Goal: Task Accomplishment & Management: Manage account settings

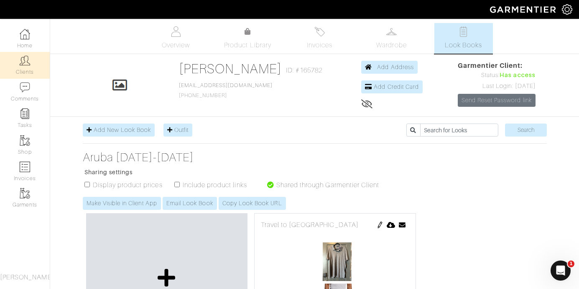
click at [26, 68] on link "Clients" at bounding box center [25, 65] width 50 height 26
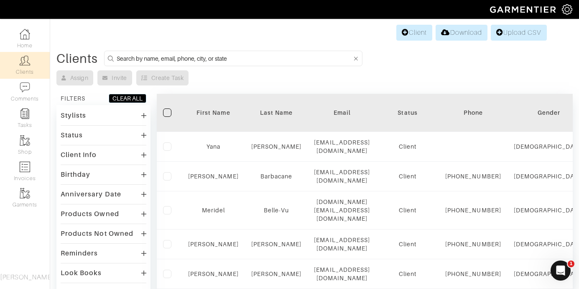
click at [269, 60] on input at bounding box center [234, 58] width 235 height 10
type input "Brandi"
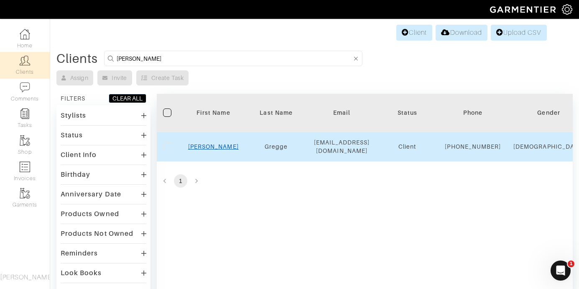
click at [214, 149] on link "Brandi" at bounding box center [213, 146] width 51 height 7
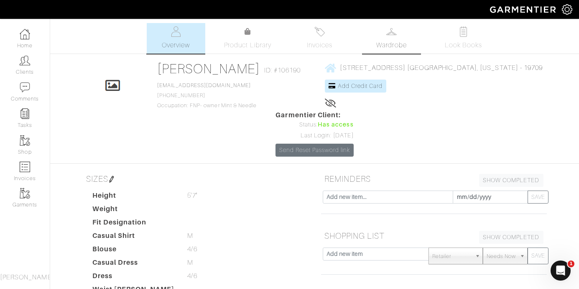
click at [388, 38] on link "Wardrobe" at bounding box center [392, 38] width 59 height 31
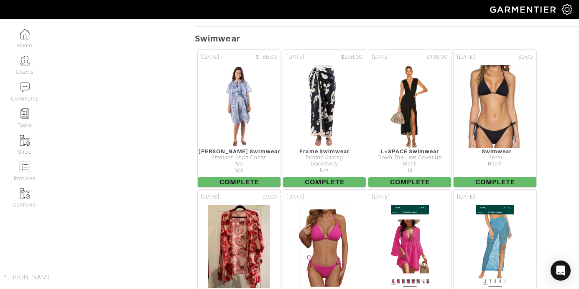
scroll to position [6382, 0]
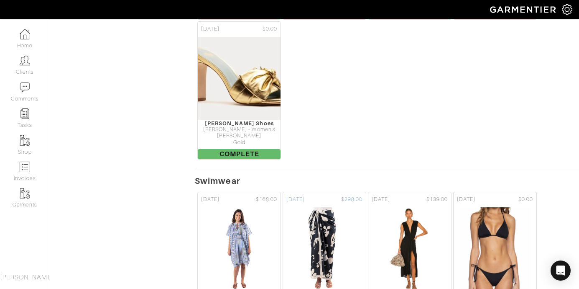
click at [333, 217] on img at bounding box center [325, 249] width 56 height 84
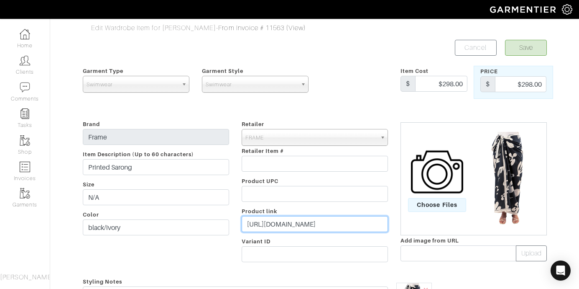
scroll to position [0, 73]
drag, startPoint x: 246, startPoint y: 224, endPoint x: 471, endPoint y: 255, distance: 226.7
click at [474, 258] on div "Brand Frame Item Description (Up to 60 characters) Printed Sarong Size N/A Colo…" at bounding box center [315, 192] width 477 height 147
click at [510, 169] on img at bounding box center [510, 179] width 71 height 94
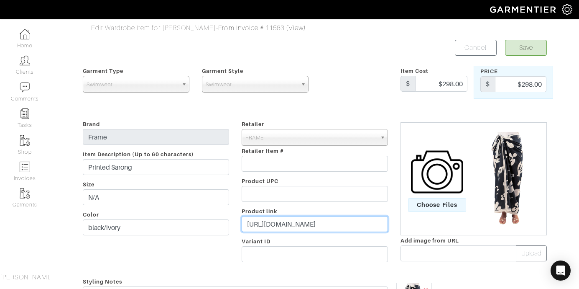
click at [342, 224] on input "[URL][DOMAIN_NAME]" at bounding box center [315, 224] width 146 height 16
click at [493, 175] on img at bounding box center [510, 179] width 71 height 94
click at [502, 173] on img at bounding box center [510, 179] width 71 height 94
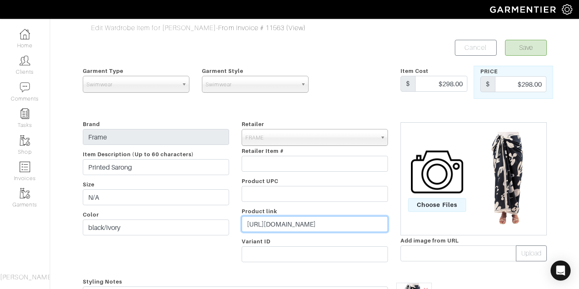
click at [325, 227] on input "[URL][DOMAIN_NAME]" at bounding box center [315, 224] width 146 height 16
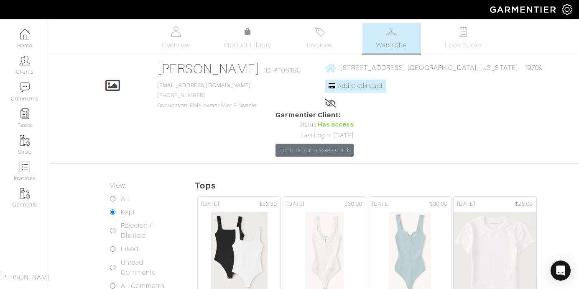
scroll to position [6382, 0]
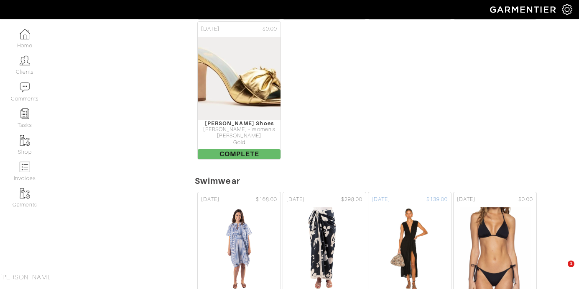
click at [403, 225] on img at bounding box center [409, 249] width 49 height 84
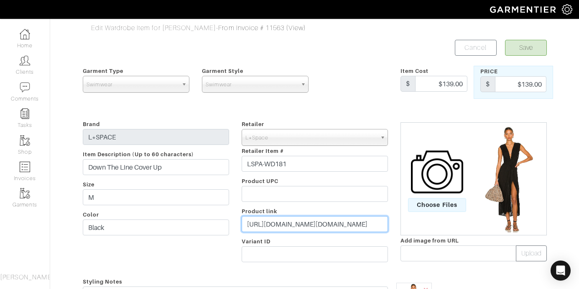
scroll to position [0, 474]
drag, startPoint x: 244, startPoint y: 224, endPoint x: 476, endPoint y: 256, distance: 233.9
click at [476, 256] on div "Brand L*SPACE Item Description (Up to 60 characters) Down The Line Cover Up Siz…" at bounding box center [315, 192] width 477 height 147
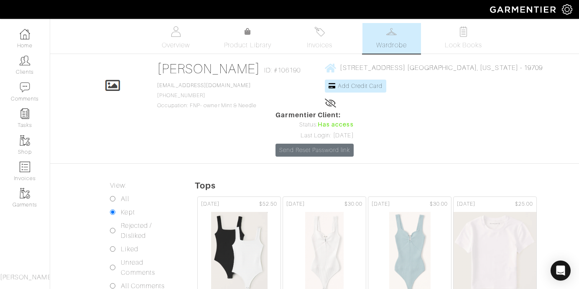
scroll to position [6382, 0]
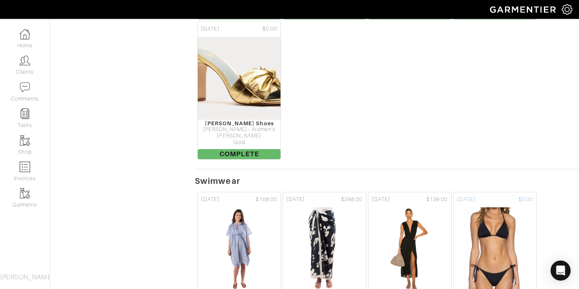
click at [516, 207] on img at bounding box center [496, 249] width 72 height 84
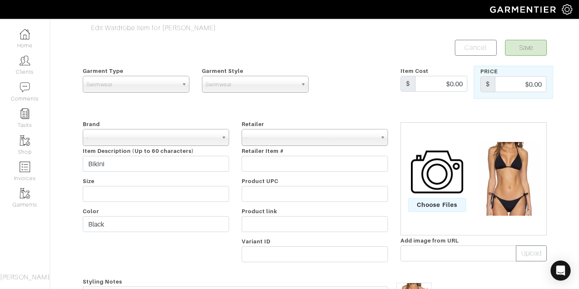
scroll to position [71, 0]
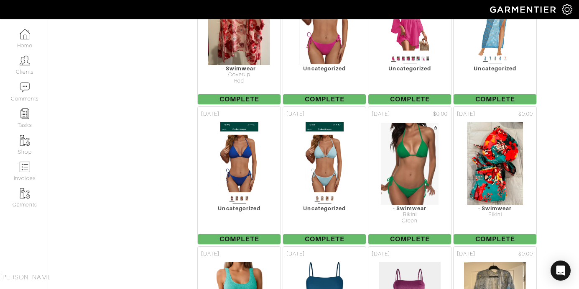
scroll to position [6597, 0]
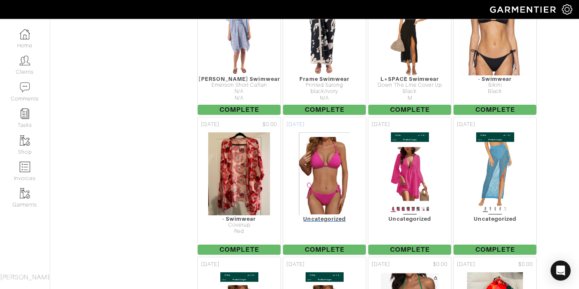
click at [331, 141] on img at bounding box center [325, 174] width 52 height 84
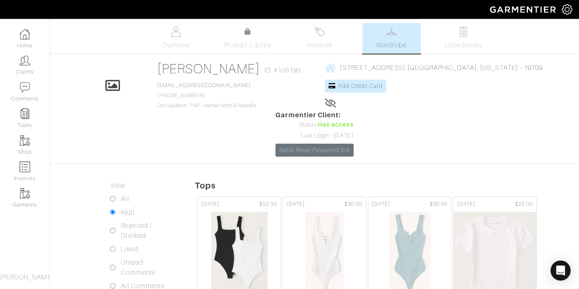
scroll to position [6597, 0]
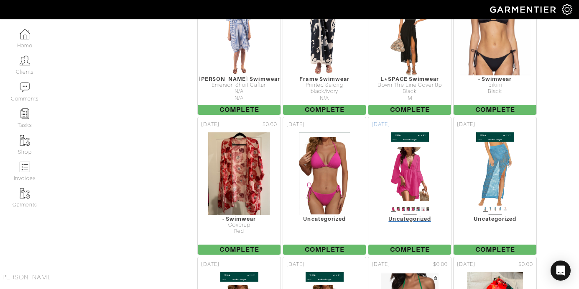
click at [407, 132] on img at bounding box center [410, 174] width 39 height 84
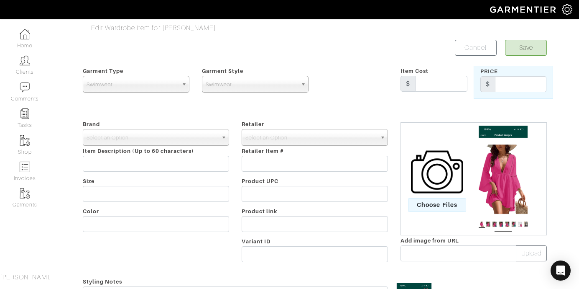
click at [489, 170] on img at bounding box center [504, 178] width 58 height 107
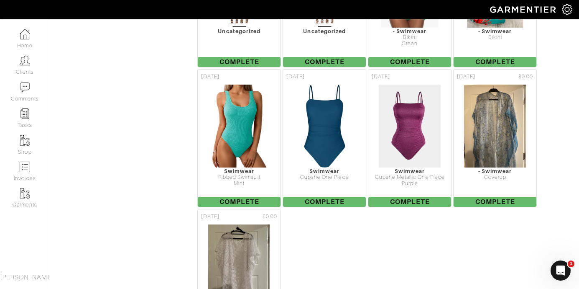
scroll to position [6940, 0]
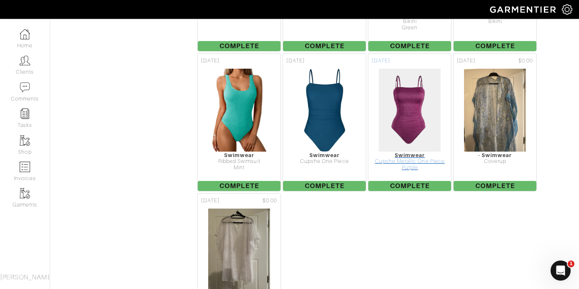
click at [403, 68] on img at bounding box center [410, 110] width 63 height 84
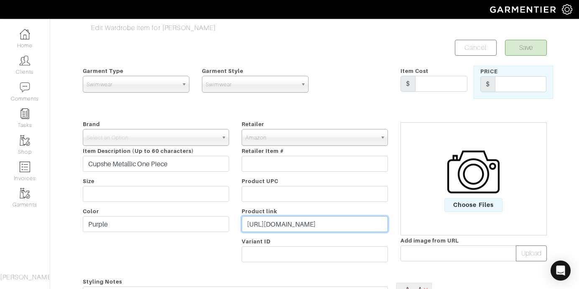
scroll to position [0, 2207]
drag, startPoint x: 248, startPoint y: 221, endPoint x: 446, endPoint y: 253, distance: 200.4
click at [446, 253] on div "Brand - 032c 1017 ALYX 9SM 111SKIN 11 by [PERSON_NAME] 11 [PERSON_NAME] 12 Stor…" at bounding box center [315, 192] width 477 height 147
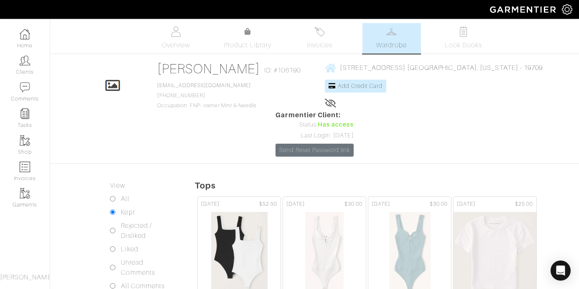
scroll to position [6940, 0]
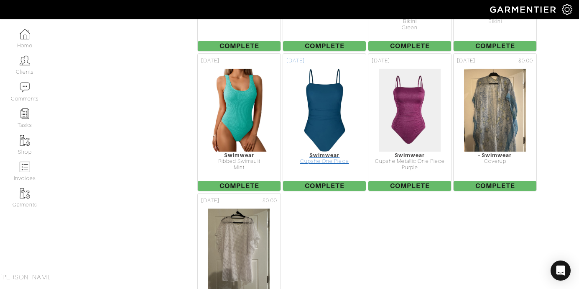
click at [334, 79] on img at bounding box center [325, 110] width 42 height 84
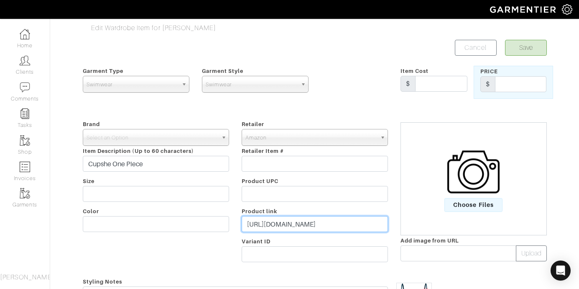
scroll to position [0, 2402]
drag, startPoint x: 246, startPoint y: 224, endPoint x: 450, endPoint y: 272, distance: 209.3
click at [450, 272] on form "Save Cancel Garment Type Tops Bottoms Dresses Jumpsuits Suiting Outerwear Shoes…" at bounding box center [315, 271] width 464 height 462
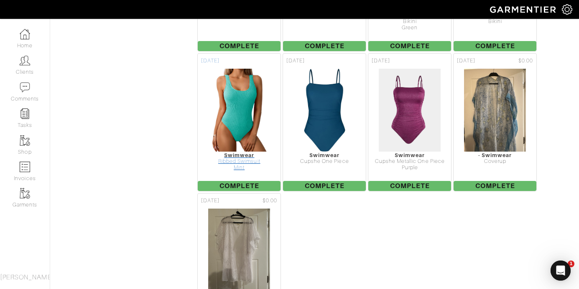
click at [247, 85] on img at bounding box center [240, 110] width 56 height 84
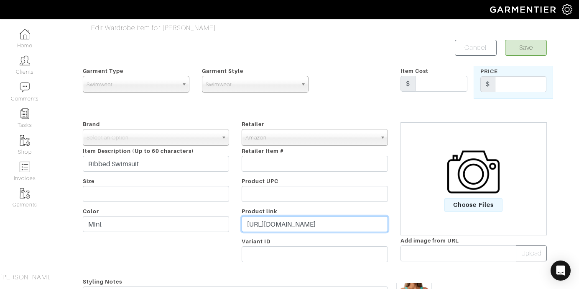
scroll to position [0, 2128]
drag, startPoint x: 245, startPoint y: 227, endPoint x: 404, endPoint y: 235, distance: 158.7
click at [405, 235] on div "Brand - 032c 1017 ALYX 9SM 111SKIN 11 by [PERSON_NAME] 11 [PERSON_NAME] 12 Stor…" at bounding box center [315, 192] width 477 height 147
